Goal: Task Accomplishment & Management: Use online tool/utility

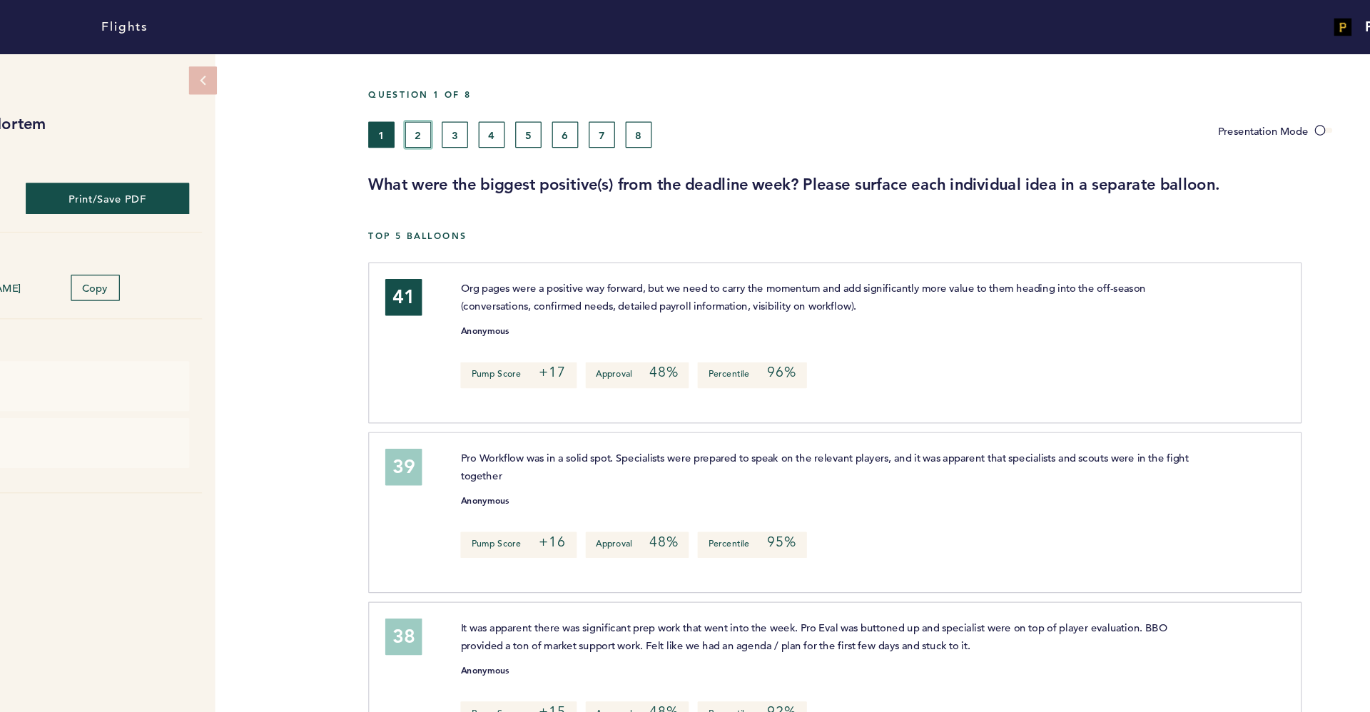
click at [499, 115] on button "2" at bounding box center [496, 109] width 21 height 21
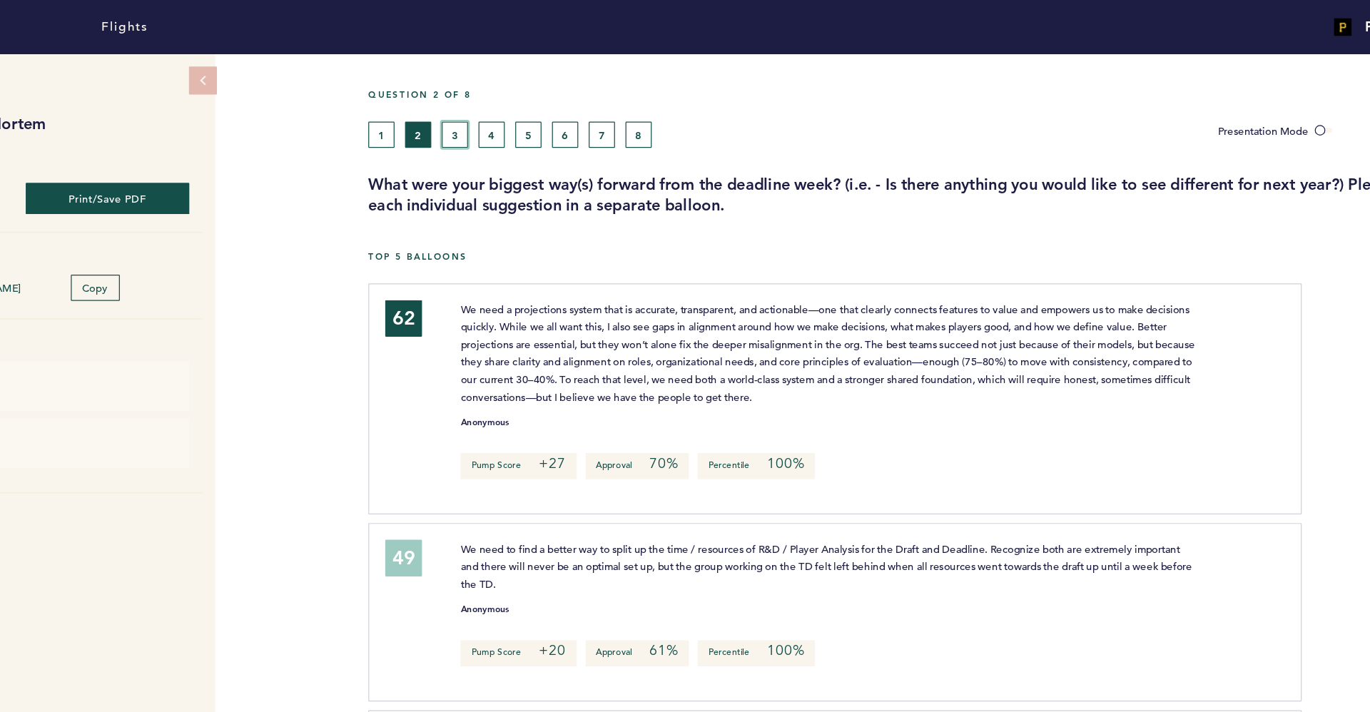
click at [528, 108] on button "3" at bounding box center [526, 109] width 21 height 21
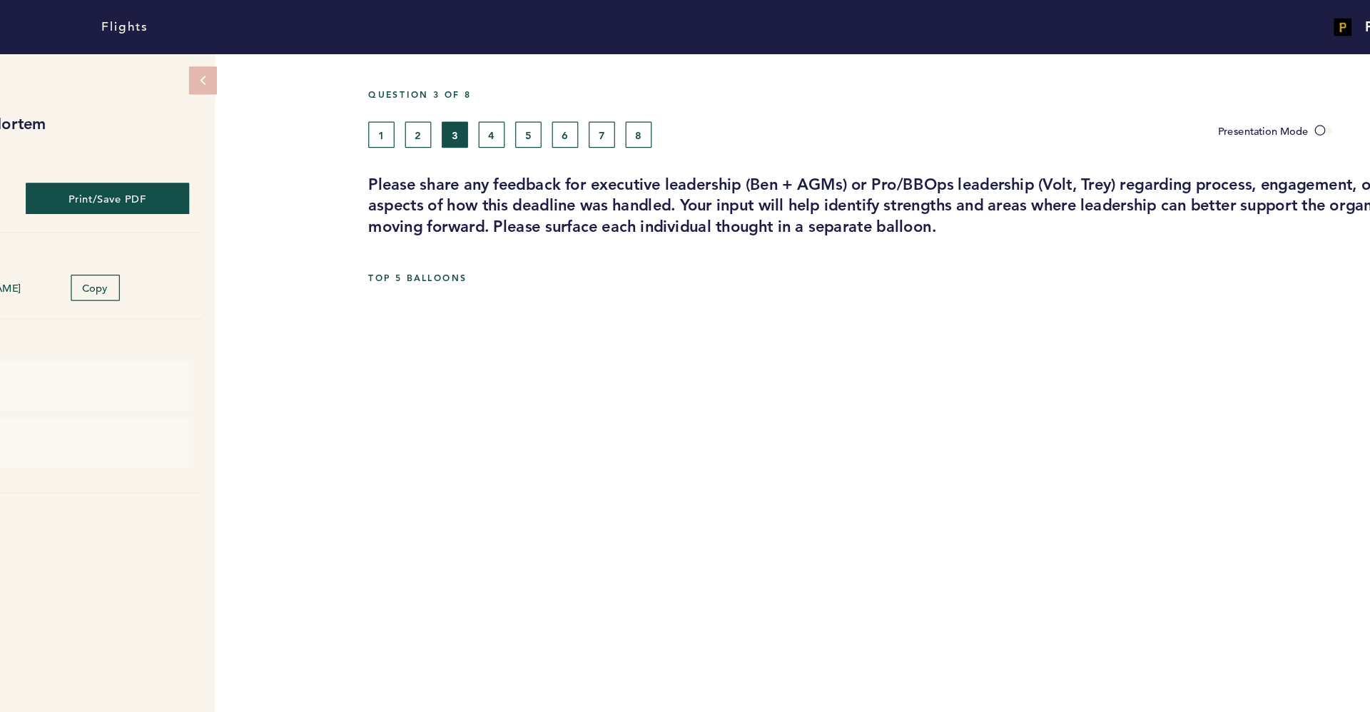
click at [639, 258] on div "62 We need a projections system that is accurate, transparent, and actionable—o…" at bounding box center [837, 342] width 761 height 188
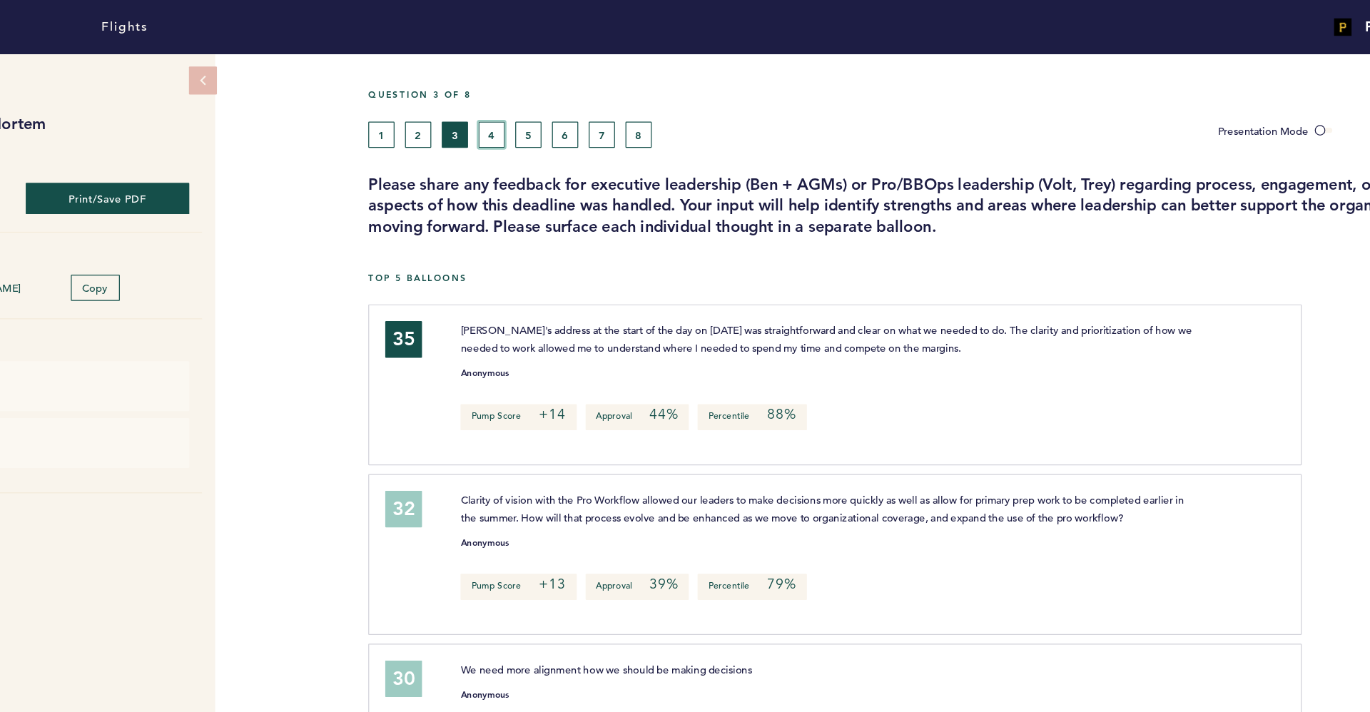
click at [554, 106] on button "4" at bounding box center [556, 109] width 21 height 21
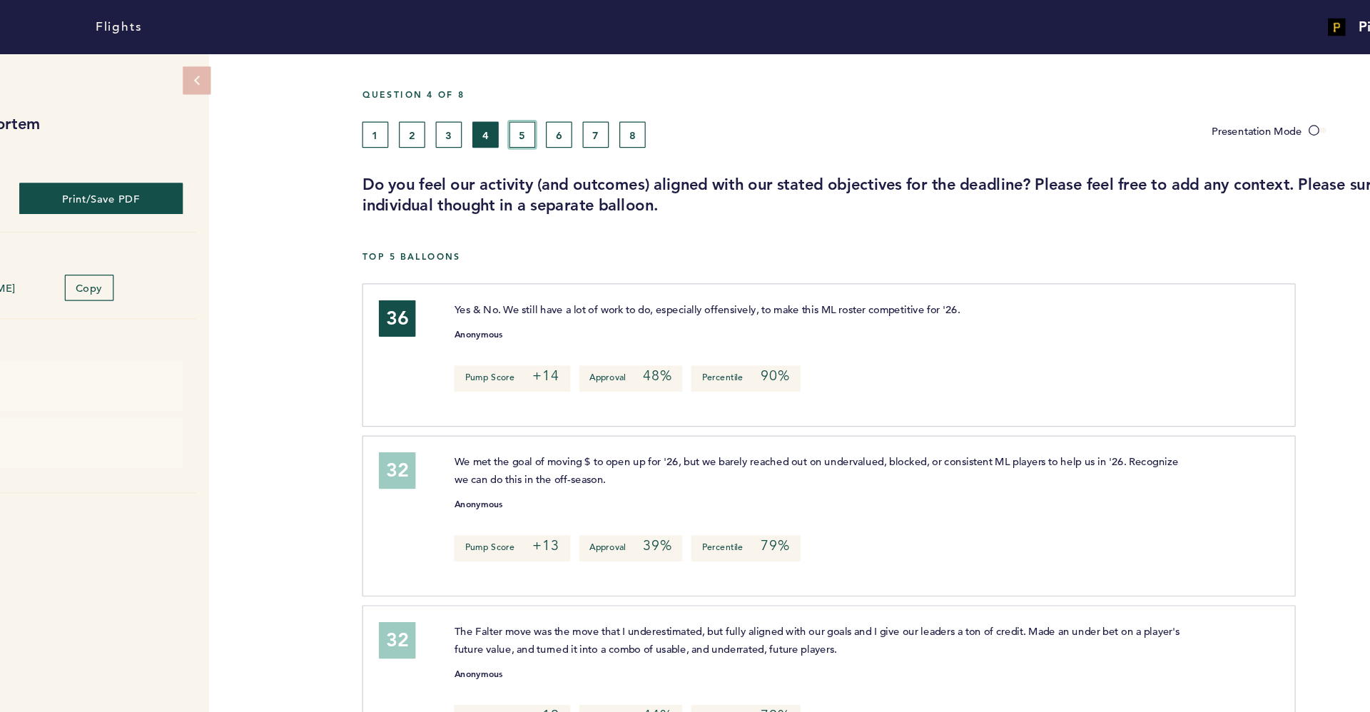
click at [583, 106] on button "5" at bounding box center [586, 109] width 21 height 21
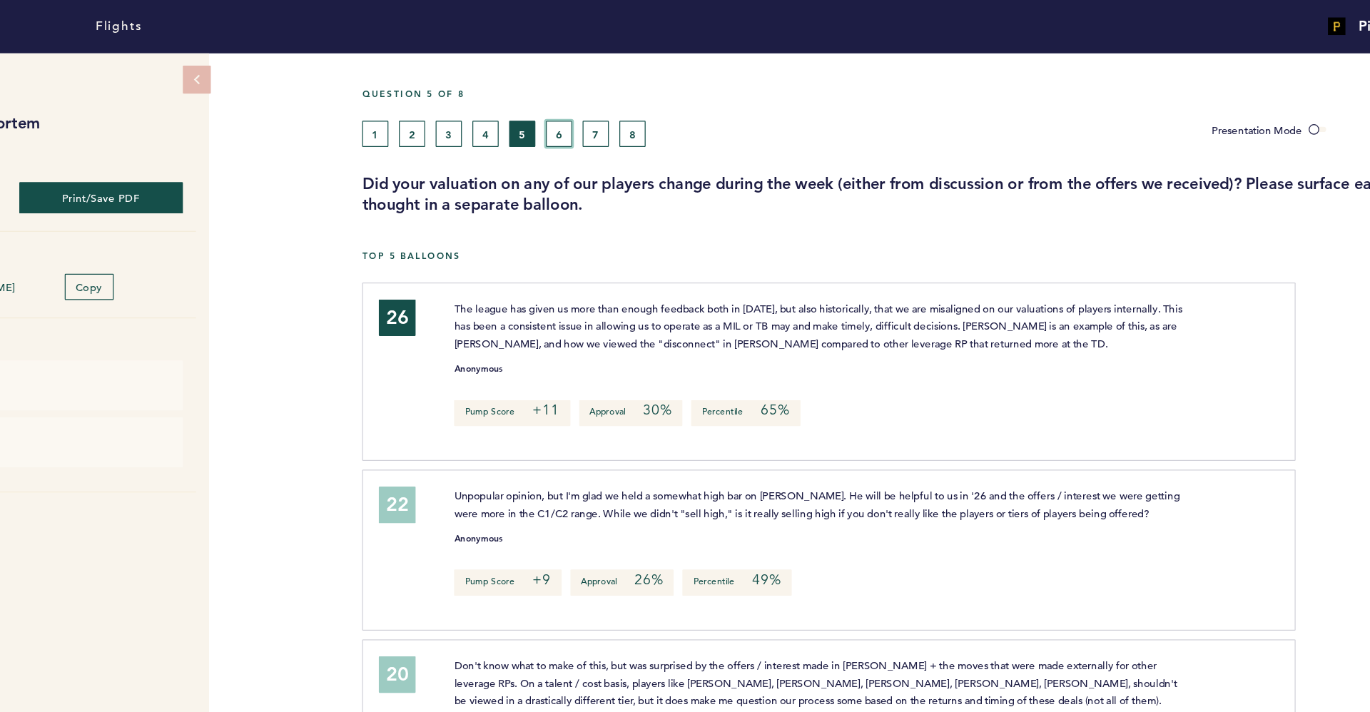
click at [625, 118] on button "6" at bounding box center [616, 109] width 21 height 21
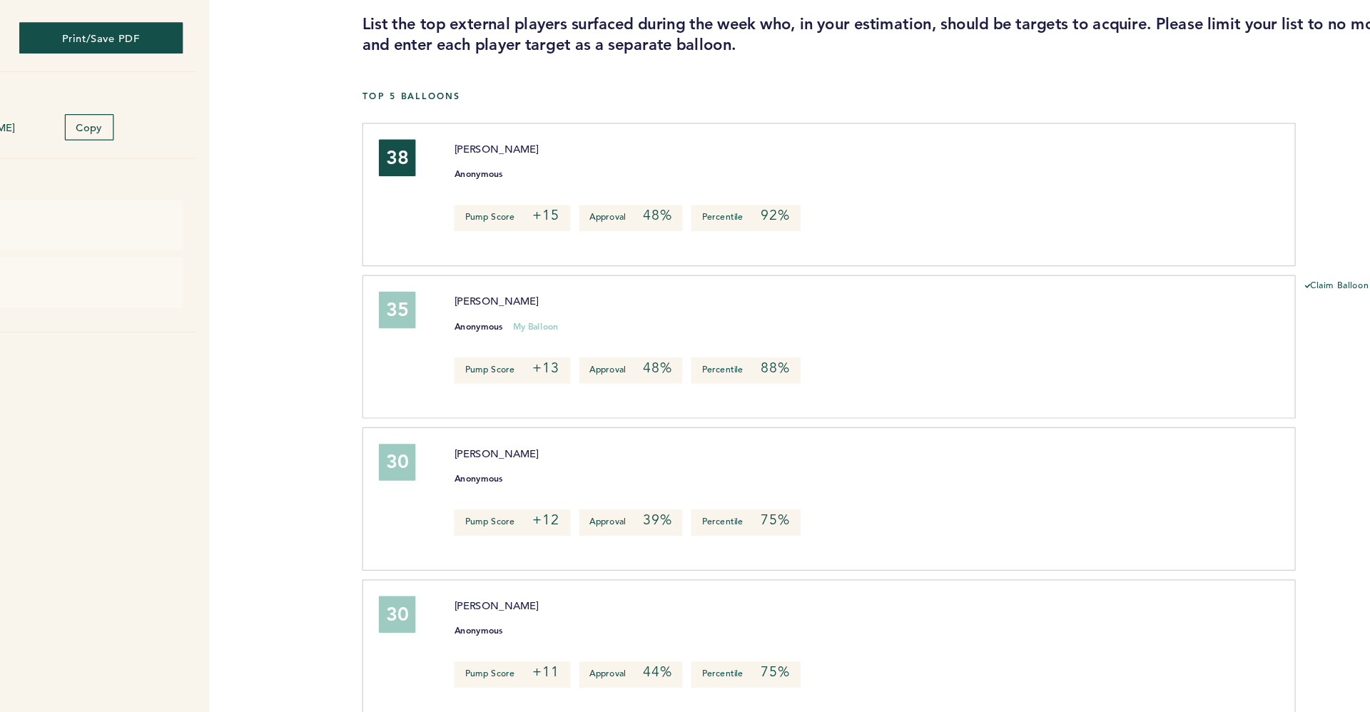
click at [658, 242] on div "38 Wilyer [PERSON_NAME] Anonymous Pump Score +15 Approval 48% Percentile 92% cl…" at bounding box center [837, 289] width 761 height 117
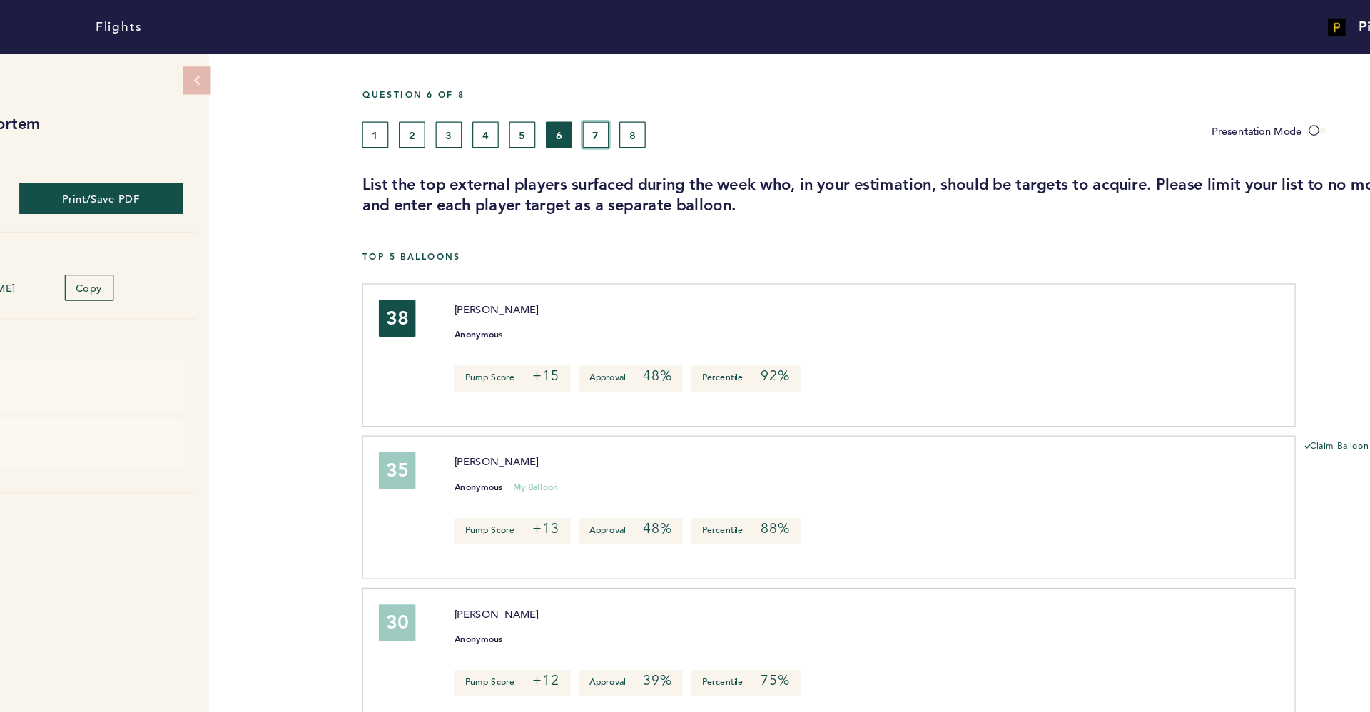
click at [644, 111] on button "7" at bounding box center [646, 109] width 21 height 21
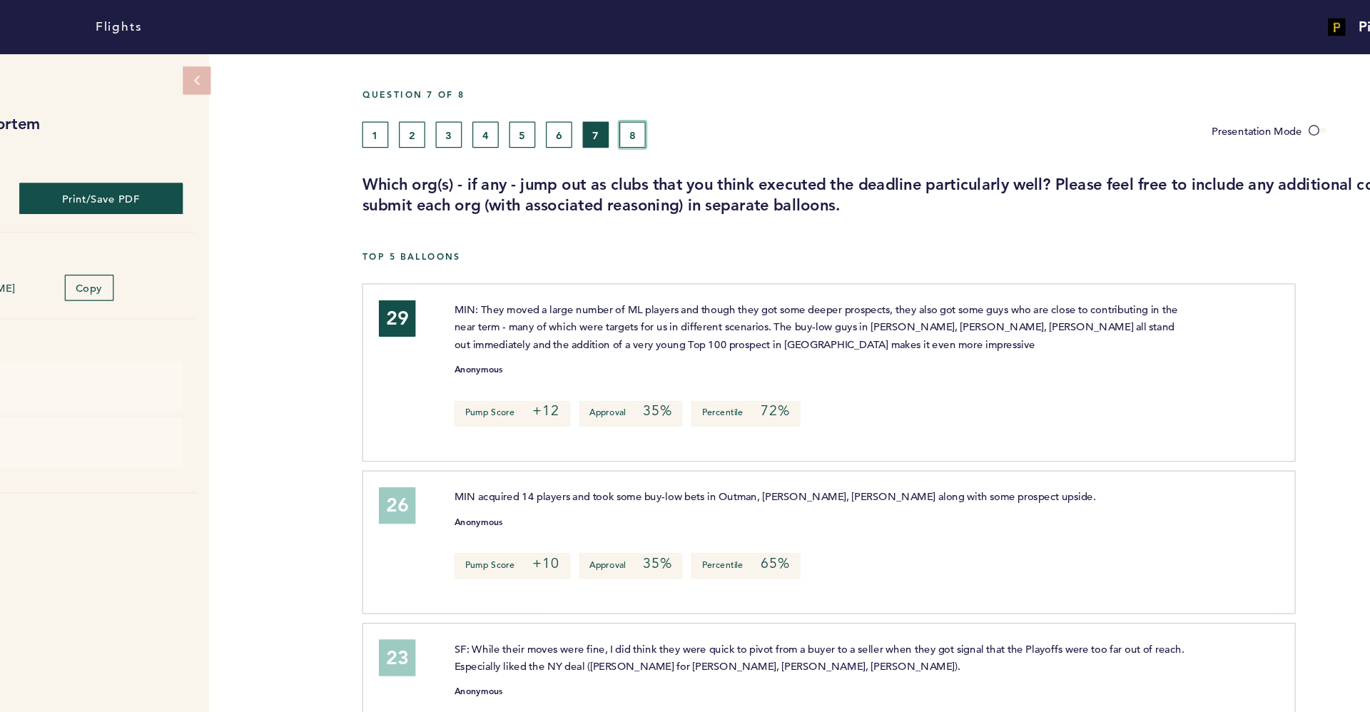
click at [678, 104] on button "8" at bounding box center [676, 109] width 21 height 21
